Goal: Task Accomplishment & Management: Manage account settings

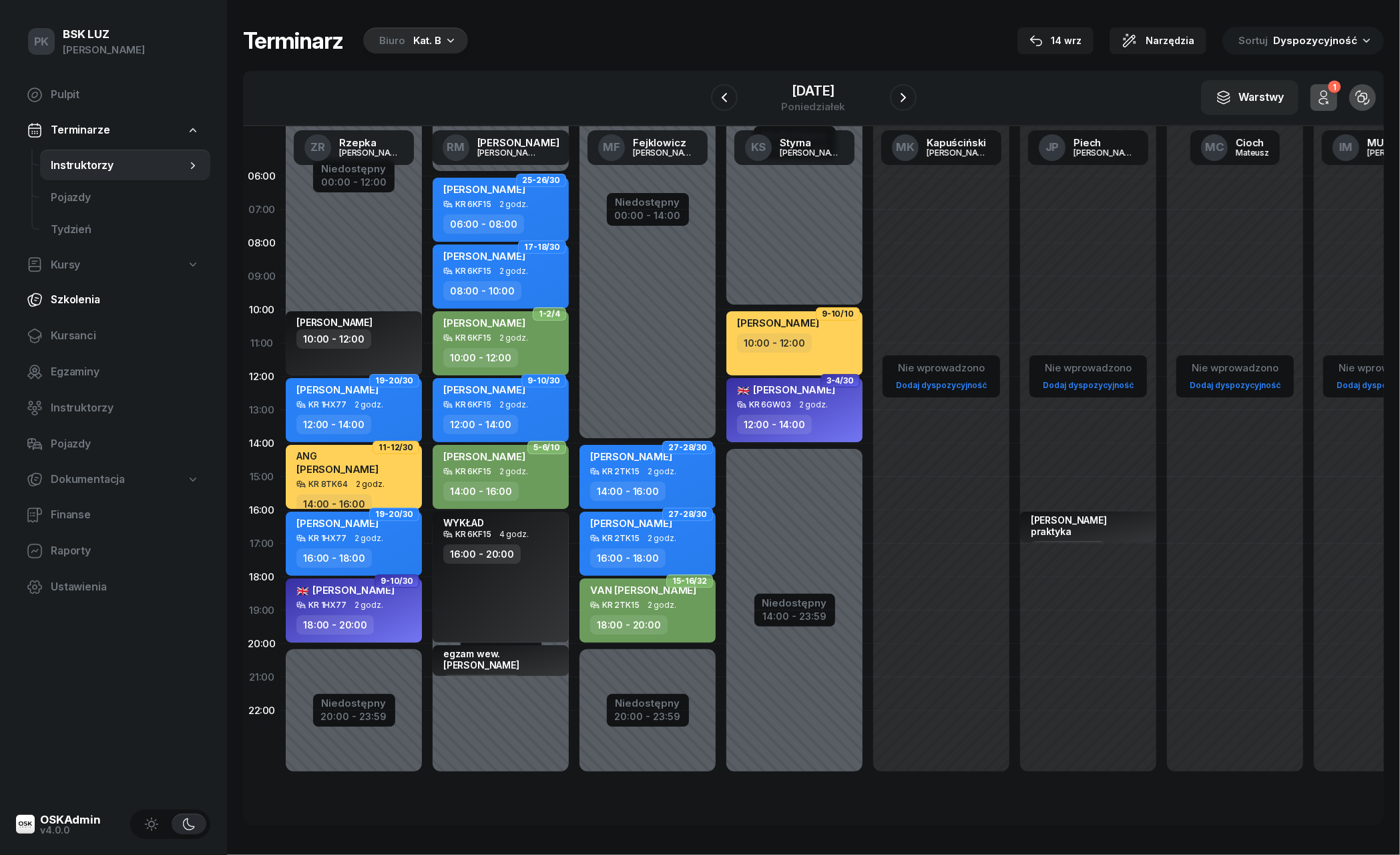
click at [96, 300] on span "Szkolenia" at bounding box center [125, 300] width 149 height 17
select select "createdAt-desc"
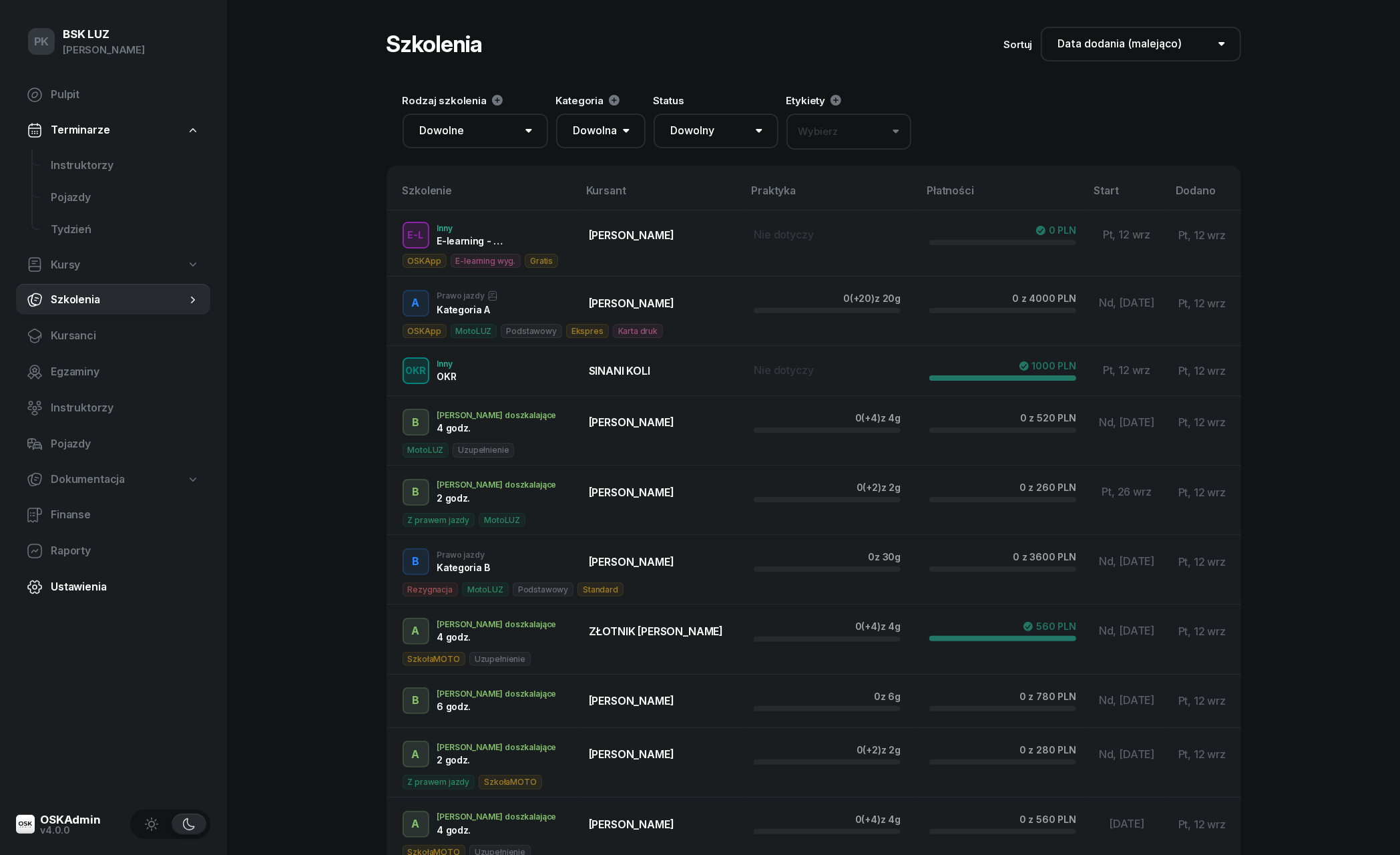
click at [91, 578] on span "Ustawienia" at bounding box center [125, 587] width 149 height 17
select select "06:00"
select select "22:00"
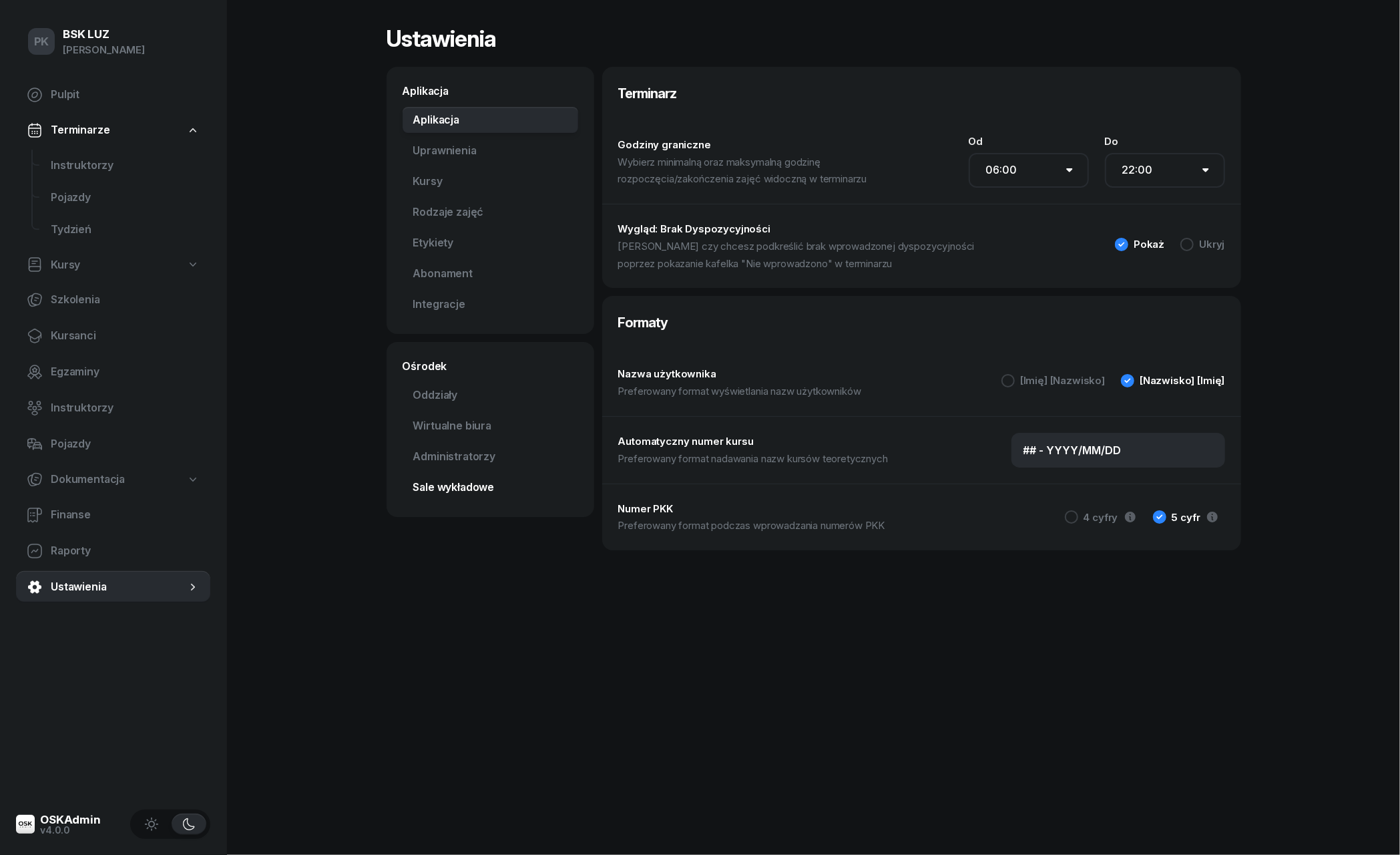
click at [466, 482] on link "Sale wykładowe" at bounding box center [490, 488] width 175 height 27
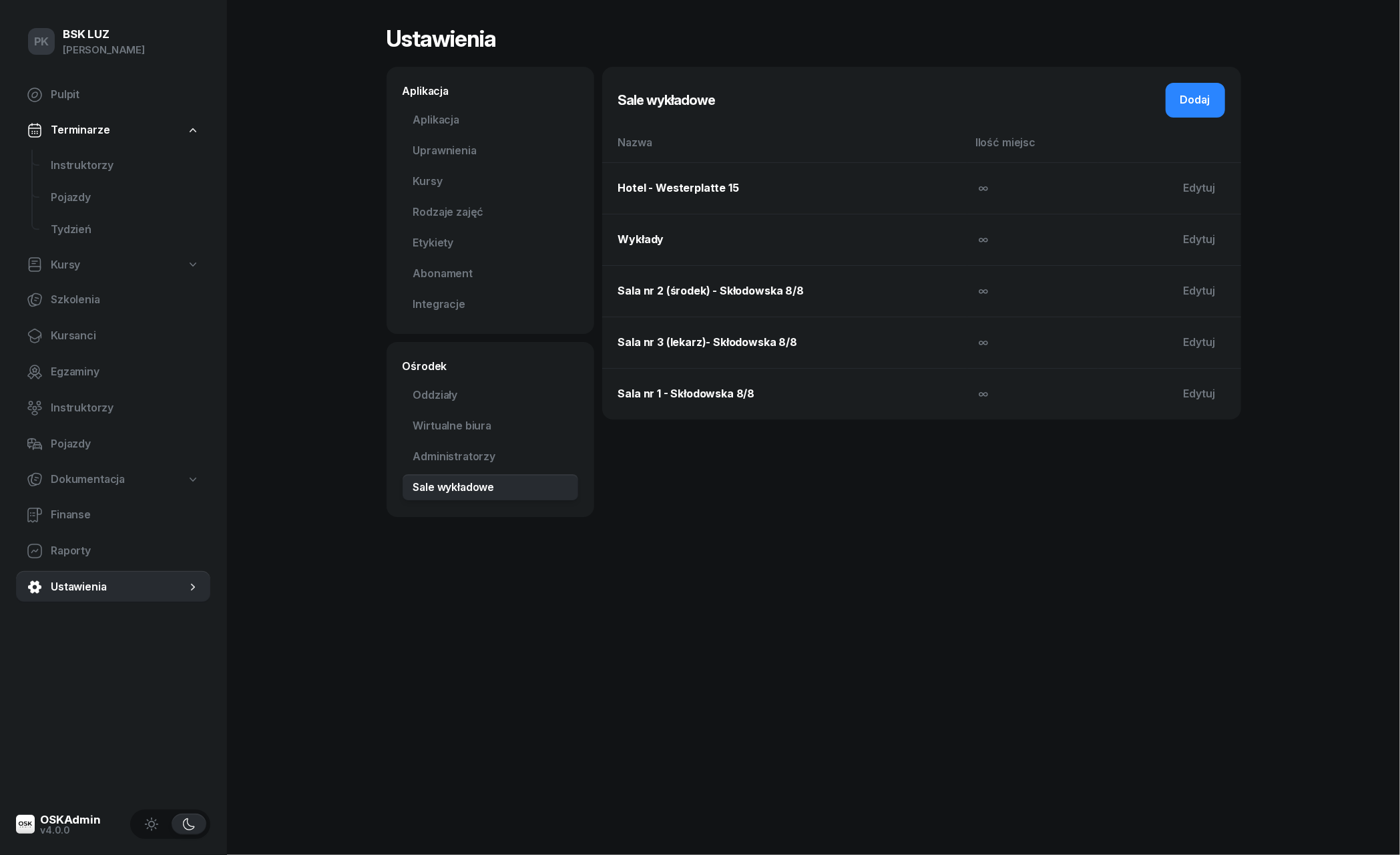
click at [984, 196] on td "∞" at bounding box center [1033, 187] width 131 height 51
click at [980, 249] on td "∞" at bounding box center [1033, 239] width 131 height 51
click at [980, 308] on td "∞" at bounding box center [1033, 290] width 131 height 51
click at [980, 338] on span "∞" at bounding box center [983, 341] width 10 height 13
click at [991, 454] on div "Sale wykładowe Dodaj Nazwa Ilość miejsc Hotel - Westerplatte 15 ∞ [PERSON_NAME]…" at bounding box center [922, 292] width 639 height 450
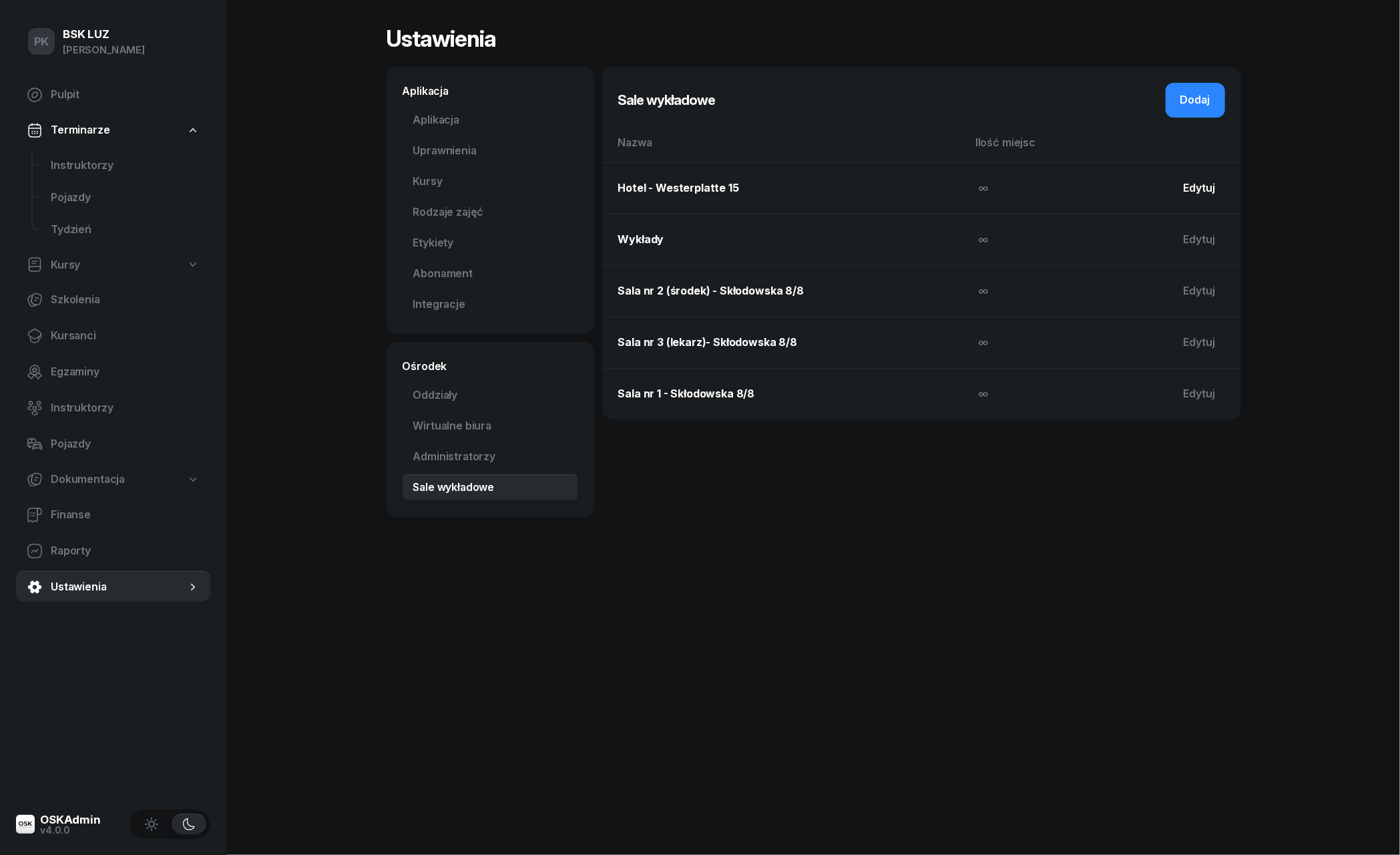
click at [1200, 192] on div "Edytuj" at bounding box center [1199, 188] width 32 height 17
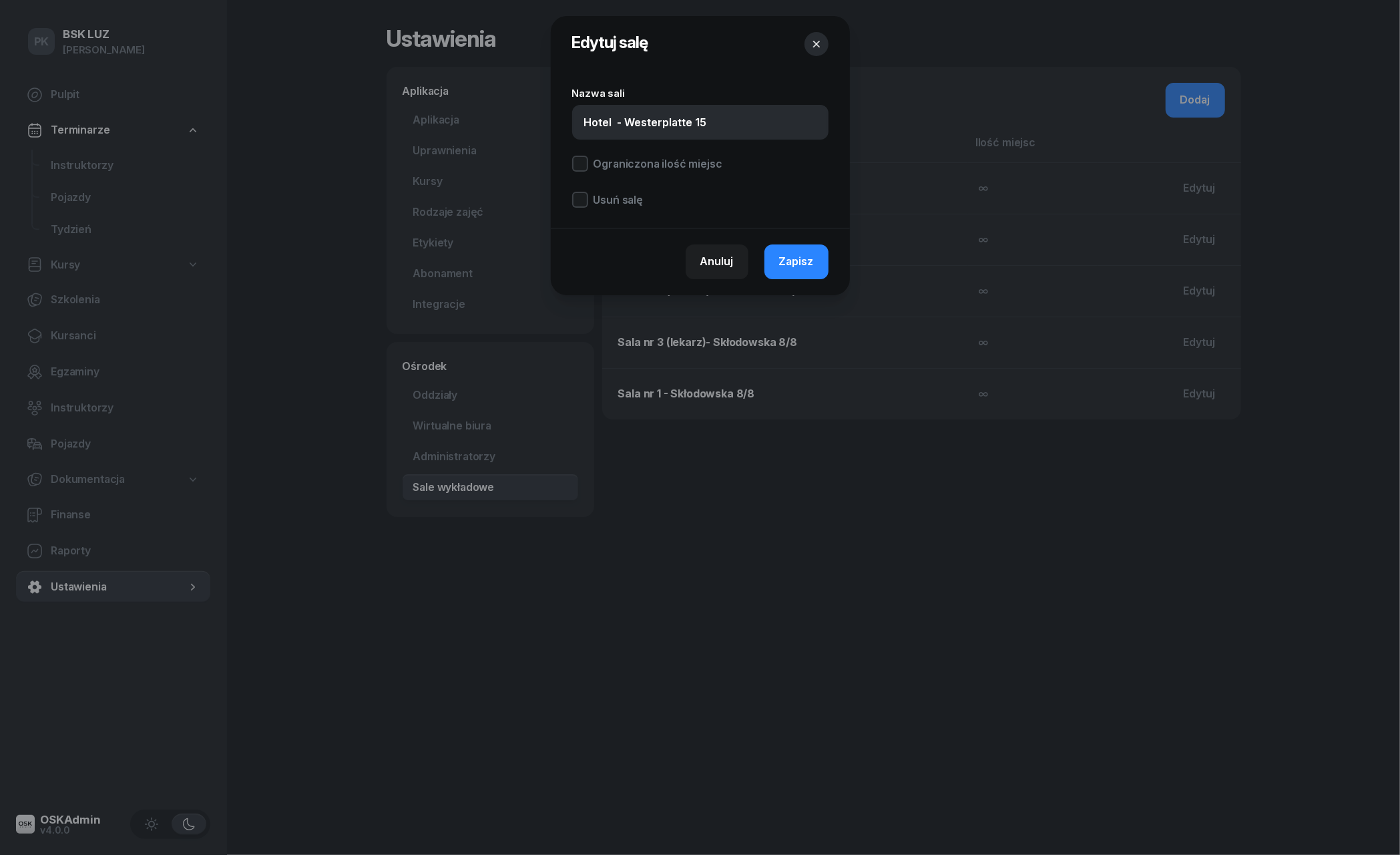
click at [820, 43] on icon "button" at bounding box center [816, 44] width 13 height 13
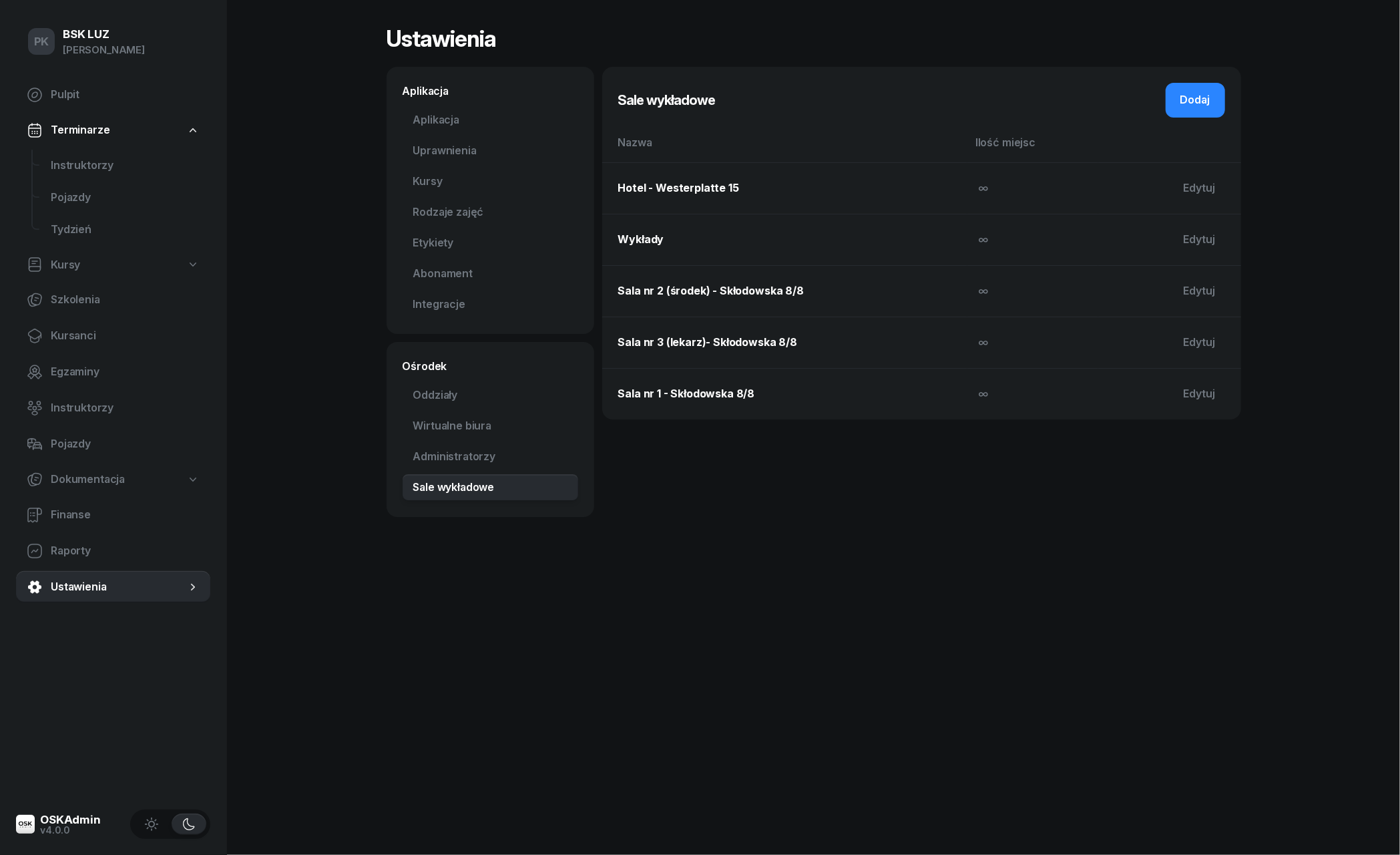
click at [677, 401] on td "Sala nr 1 - Skłodowska 8/8" at bounding box center [785, 393] width 366 height 51
click at [1196, 393] on div "Edytuj" at bounding box center [1199, 394] width 32 height 17
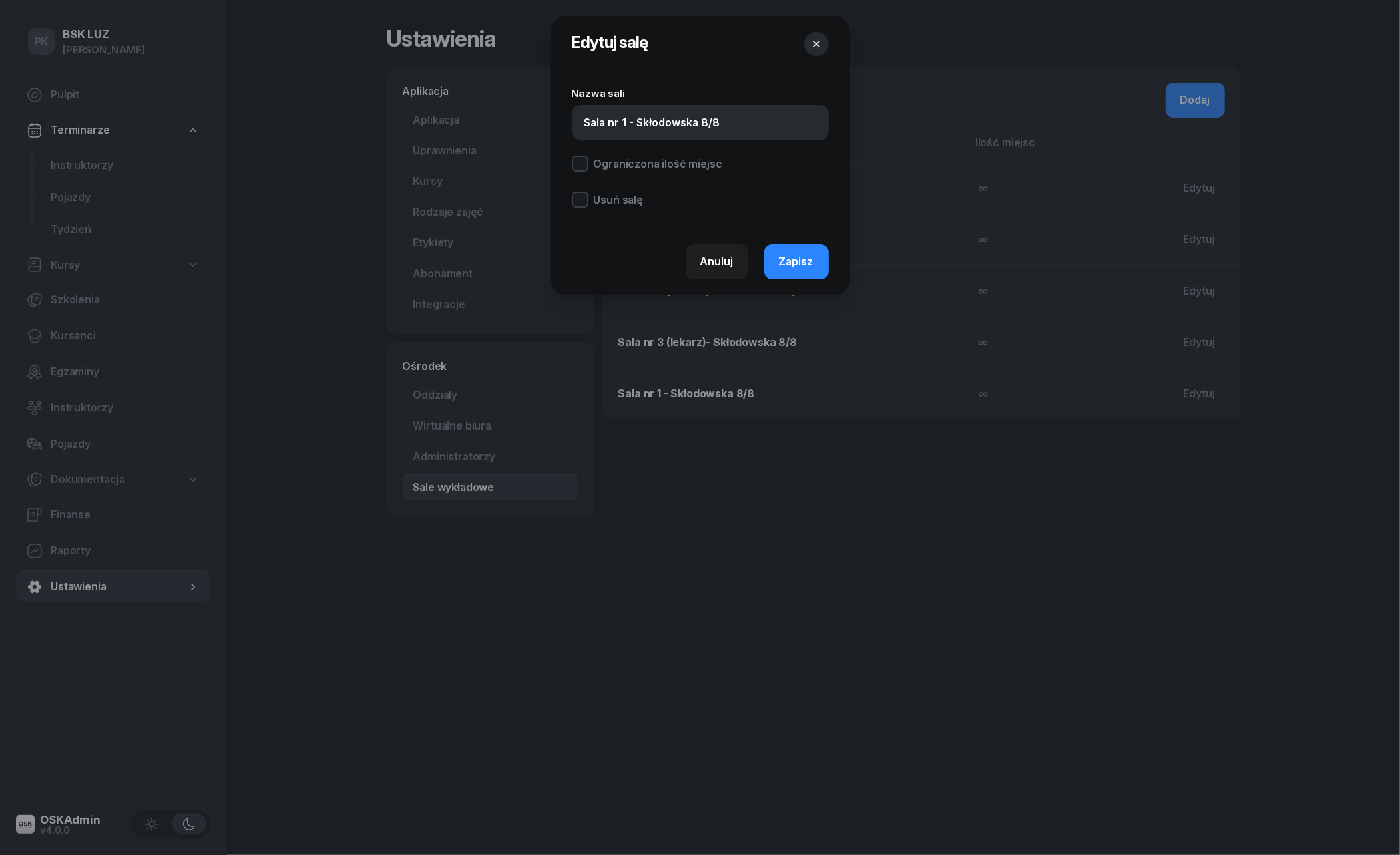
click at [717, 172] on div "Ograniczona ilość miejsc" at bounding box center [701, 165] width 256 height 20
click at [580, 171] on div "Ograniczona ilość miejsc" at bounding box center [701, 165] width 256 height 20
click at [580, 164] on div at bounding box center [580, 164] width 16 height 16
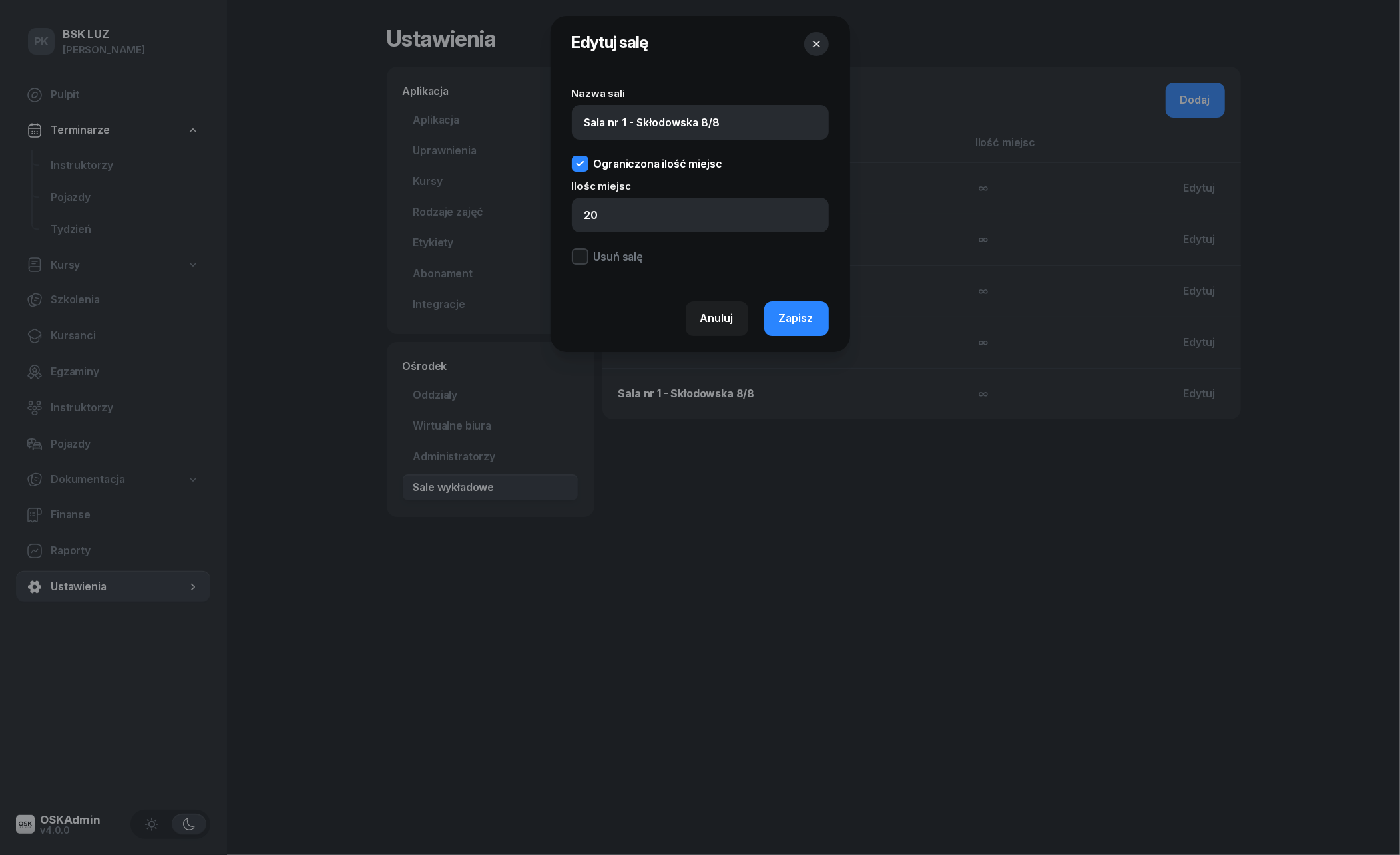
click at [580, 164] on icon at bounding box center [580, 164] width 7 height 6
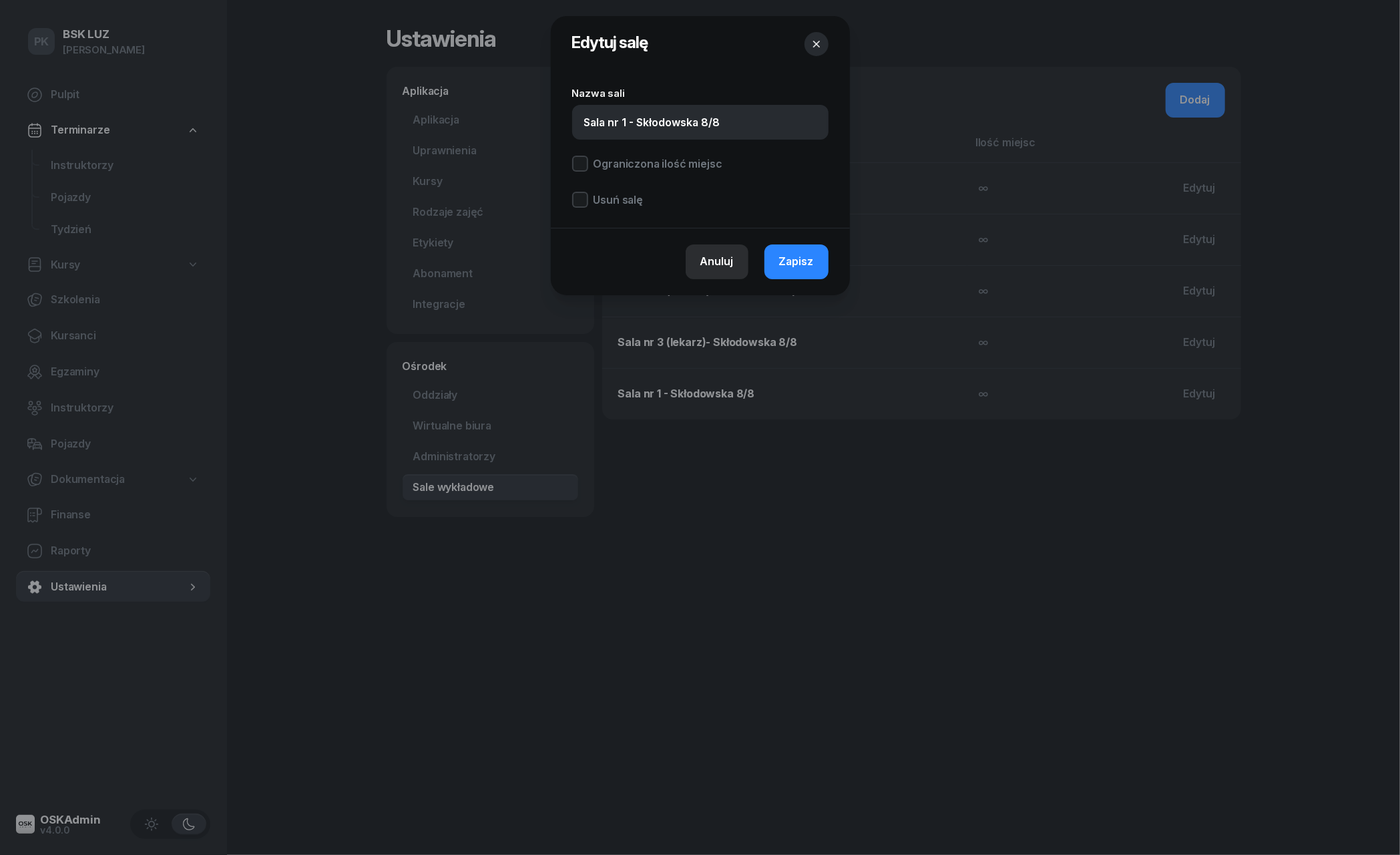
click at [738, 252] on button "Anuluj" at bounding box center [717, 262] width 63 height 35
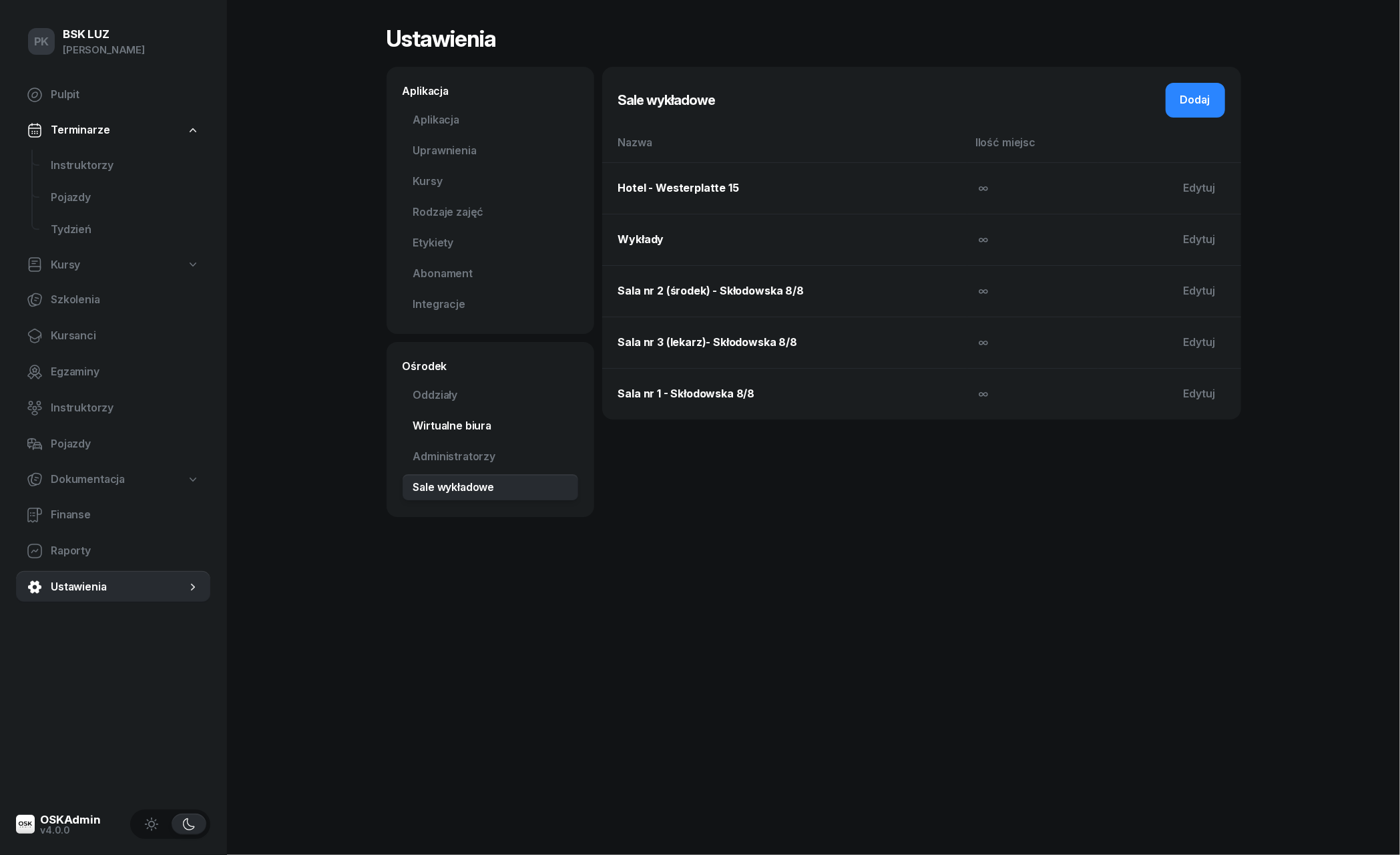
click at [427, 426] on link "Wirtualne biura" at bounding box center [490, 426] width 175 height 27
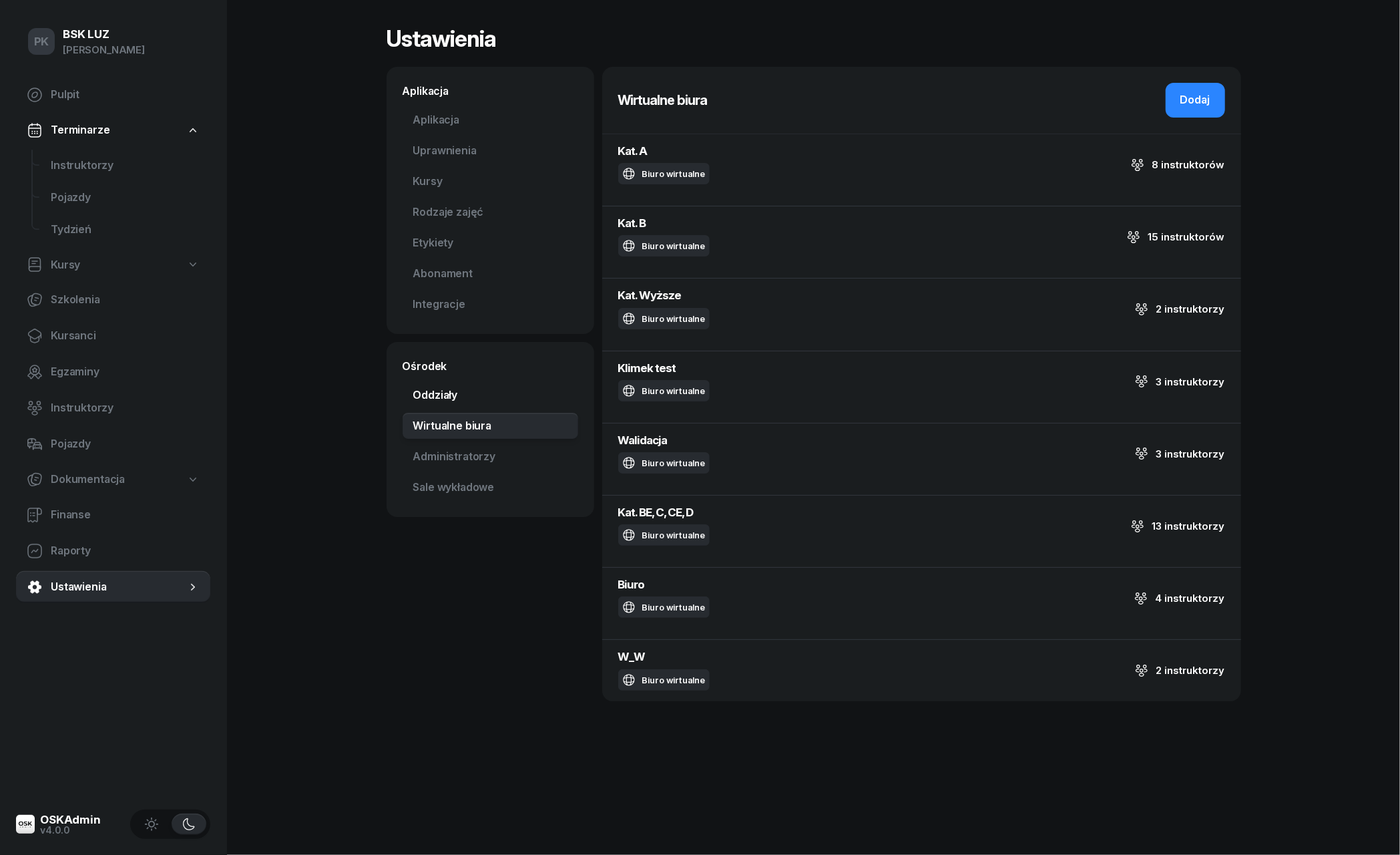
click at [426, 389] on link "Oddziały" at bounding box center [490, 396] width 175 height 27
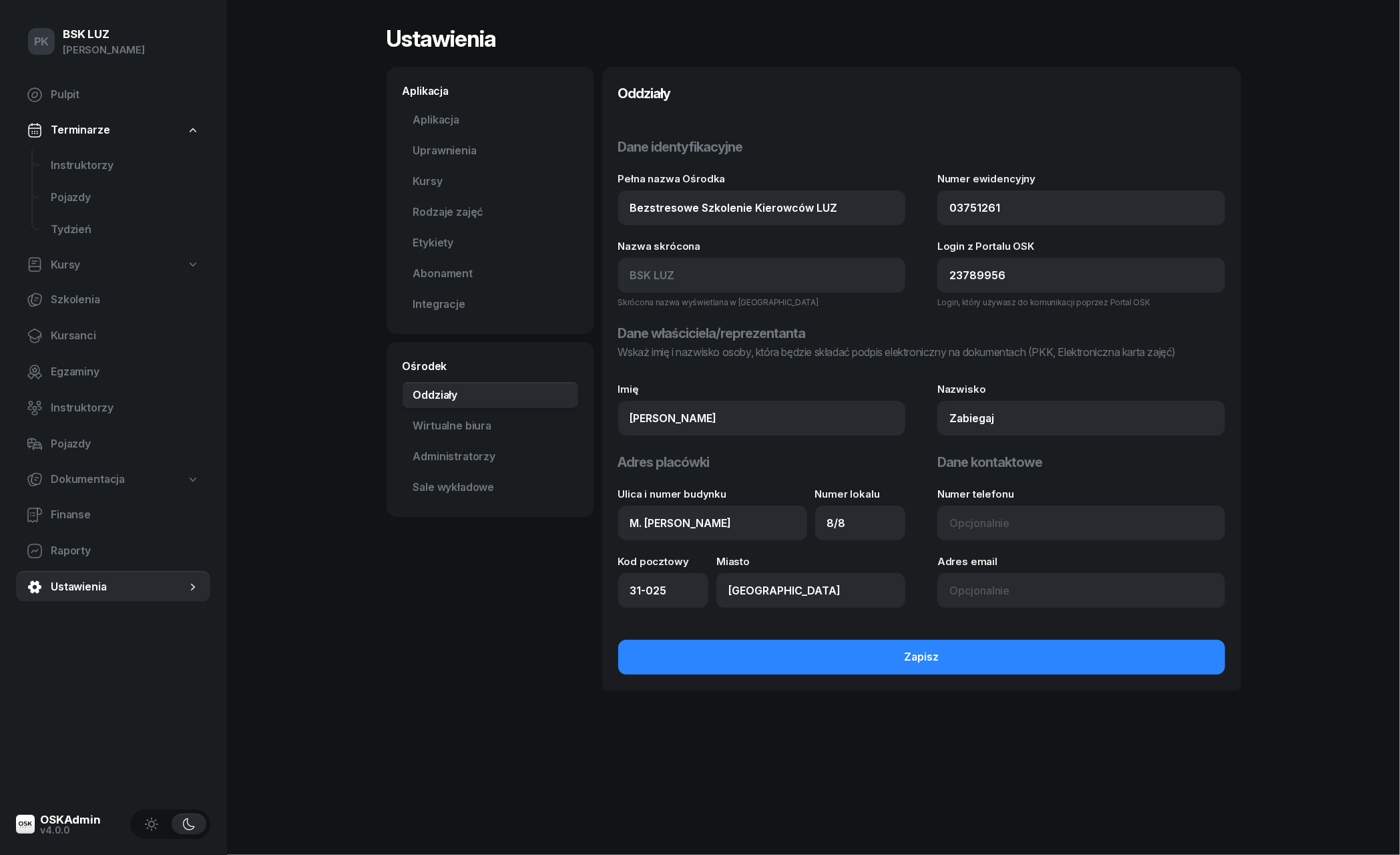
click at [316, 205] on div "PK BSK [PERSON_NAME] Pulpit Terminarze Instruktorzy Pojazdy Tydzień Kursy Szkol…" at bounding box center [700, 427] width 1400 height 855
click at [454, 212] on link "Rodzaje zajęć" at bounding box center [490, 212] width 175 height 27
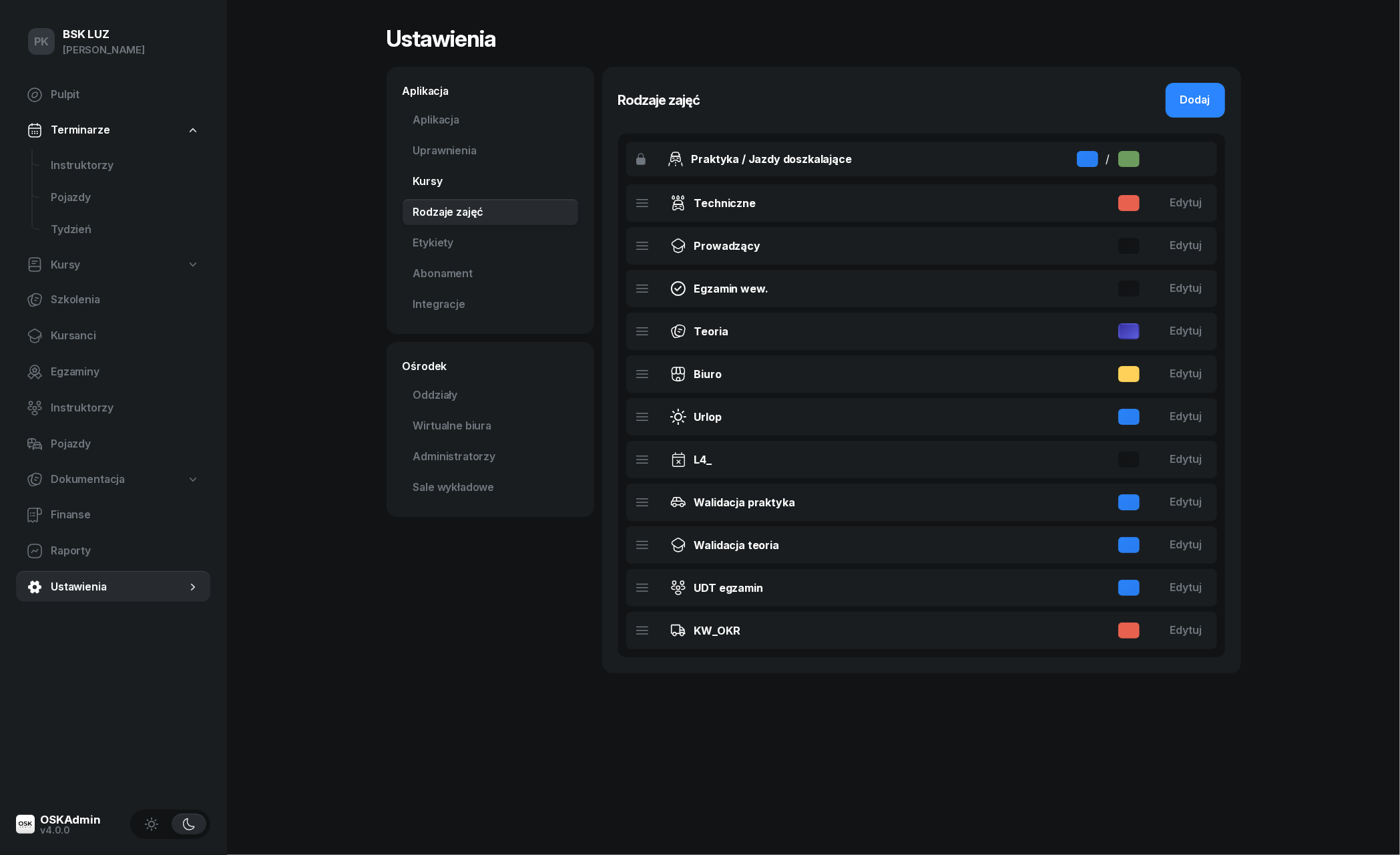
click at [436, 179] on link "Kursy" at bounding box center [490, 182] width 175 height 27
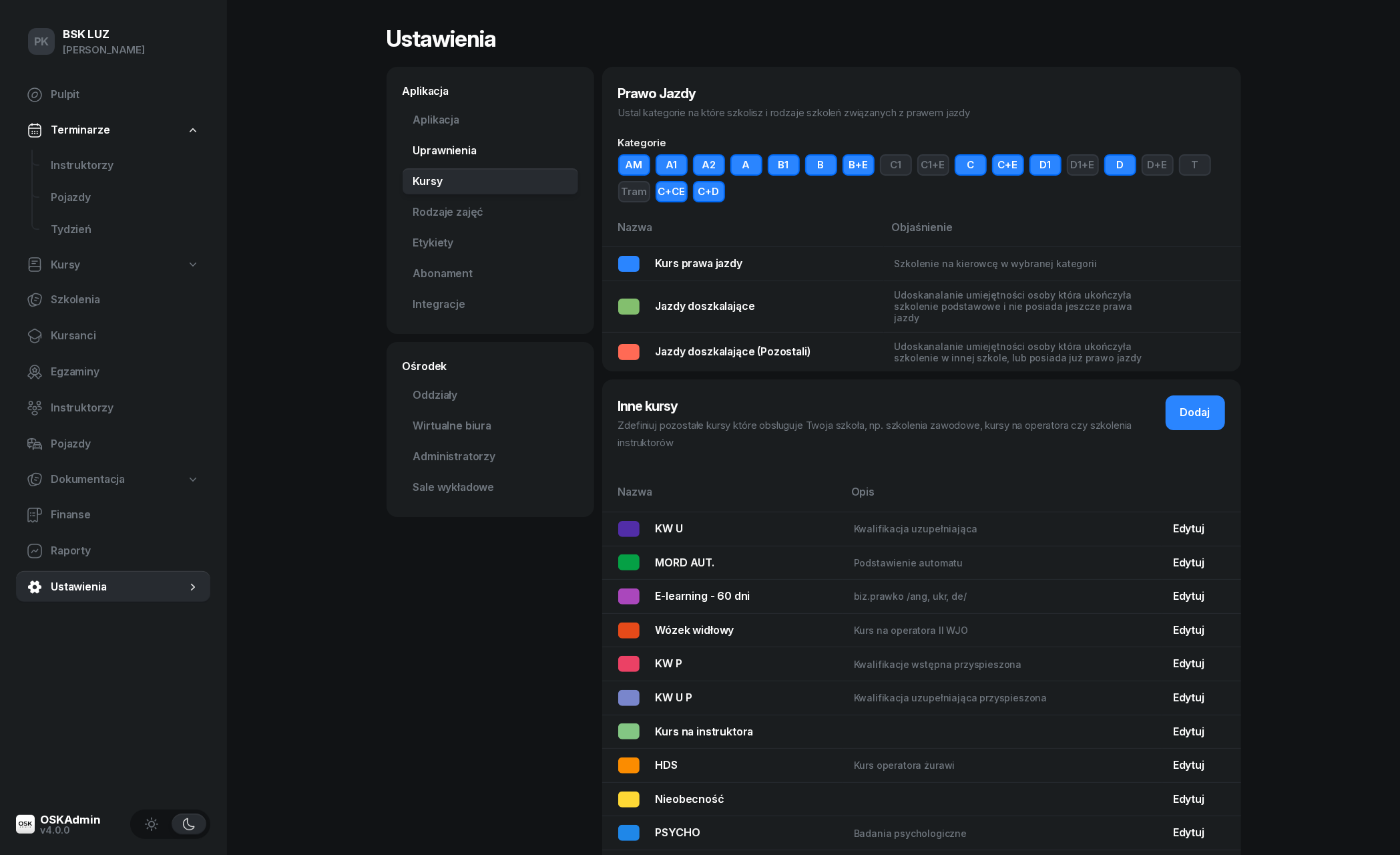
click at [440, 163] on link "Uprawnienia" at bounding box center [490, 151] width 175 height 27
select select "7"
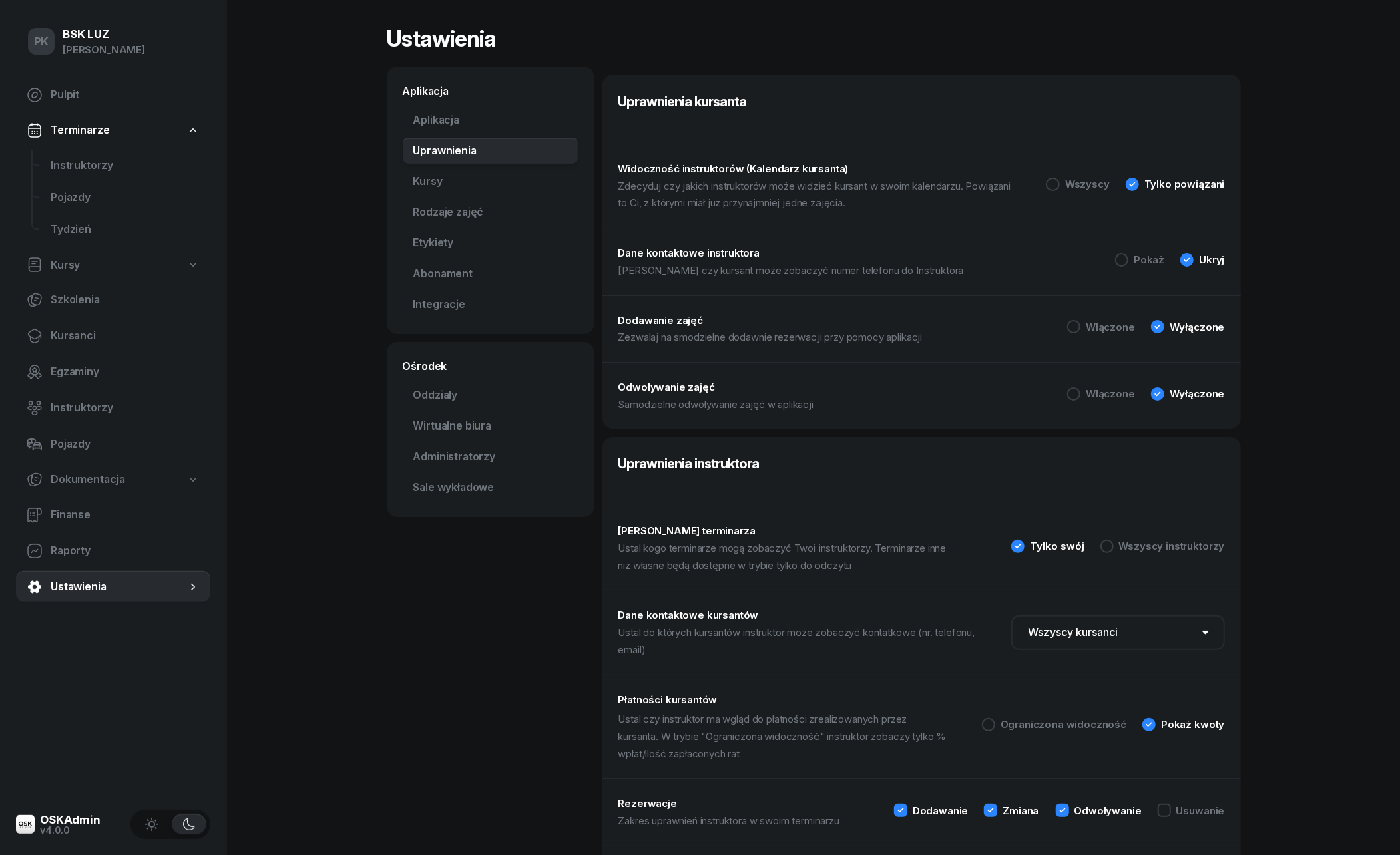
click at [311, 109] on div "PK BSK [PERSON_NAME] Pulpit Terminarze Instruktorzy Pojazdy Tydzień Kursy Szkol…" at bounding box center [700, 503] width 1400 height 1006
